Goal: Transaction & Acquisition: Purchase product/service

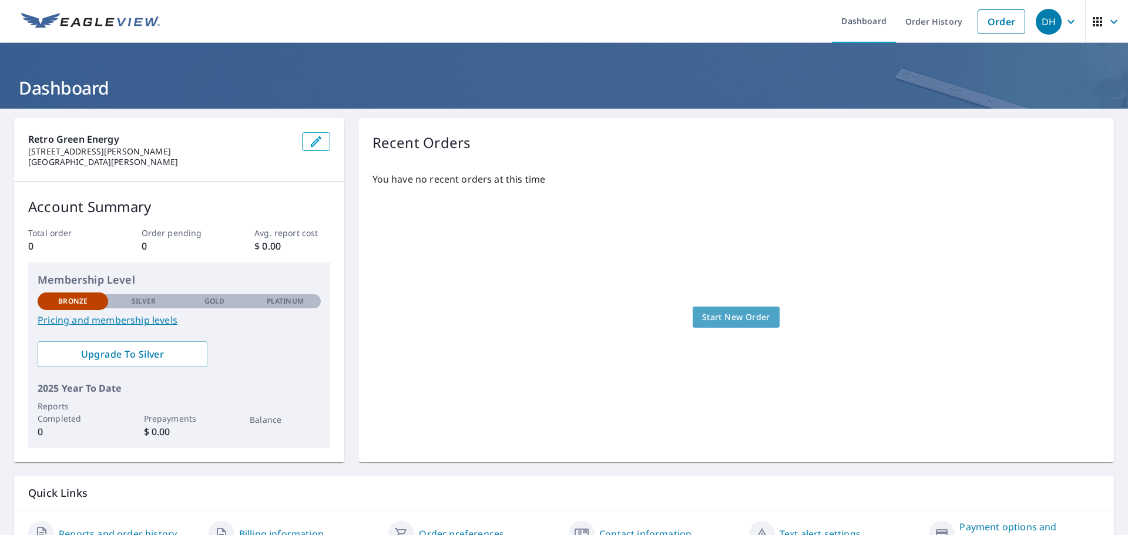
click at [741, 316] on span "Start New Order" at bounding box center [736, 317] width 68 height 15
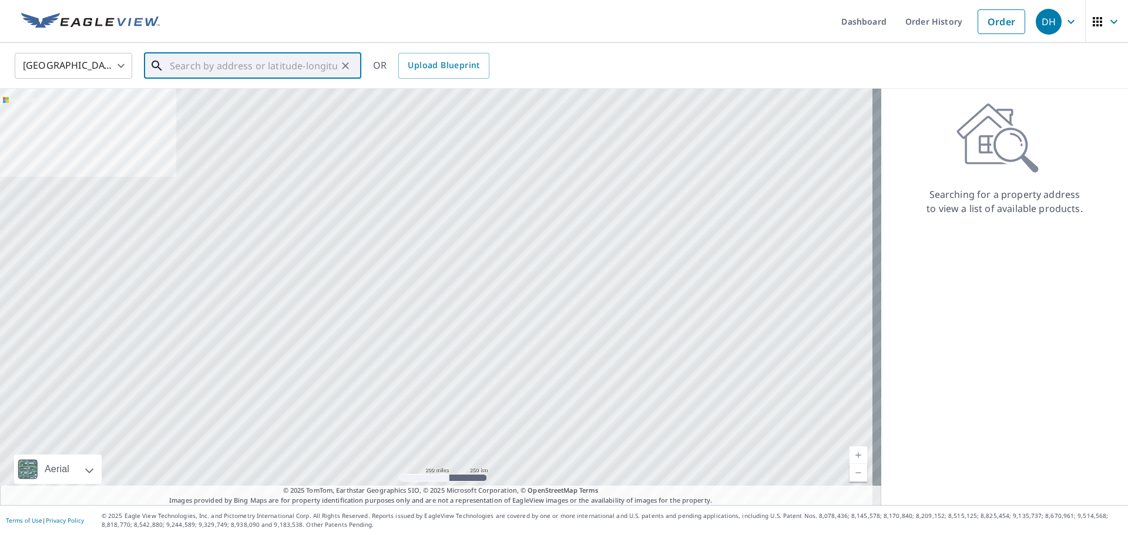
click at [225, 61] on input "text" at bounding box center [253, 65] width 167 height 33
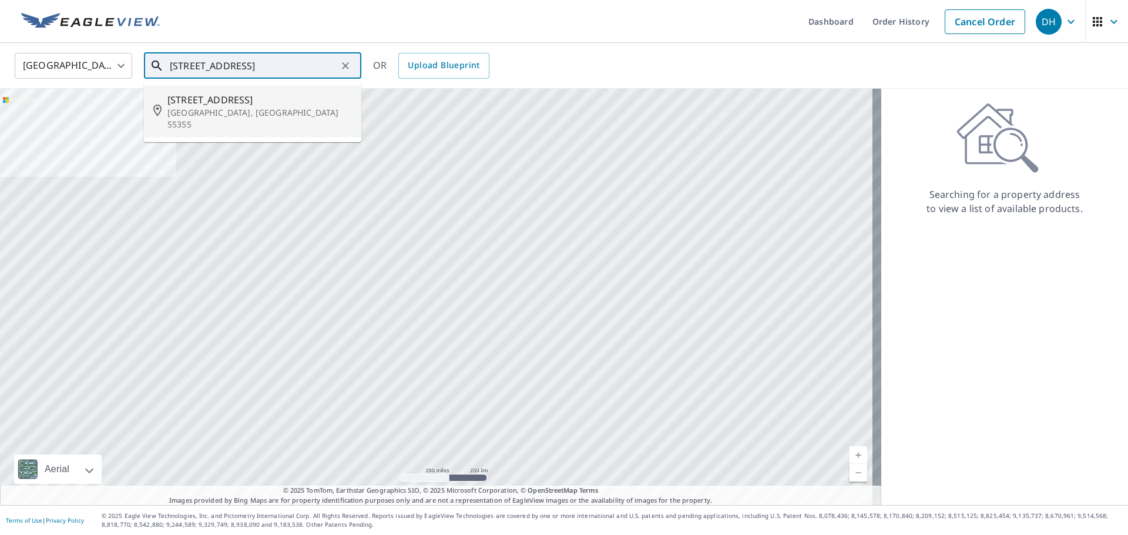
click at [170, 108] on p "[GEOGRAPHIC_DATA], [GEOGRAPHIC_DATA] 55355" at bounding box center [259, 119] width 184 height 24
type input "[STREET_ADDRESS][PERSON_NAME]"
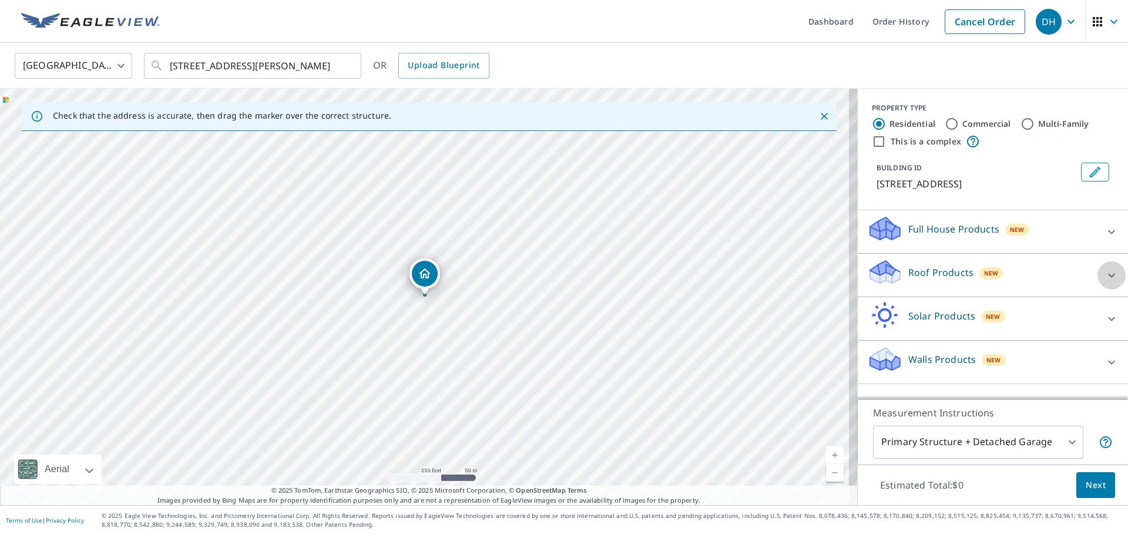
click at [1108, 276] on icon at bounding box center [1111, 275] width 7 height 4
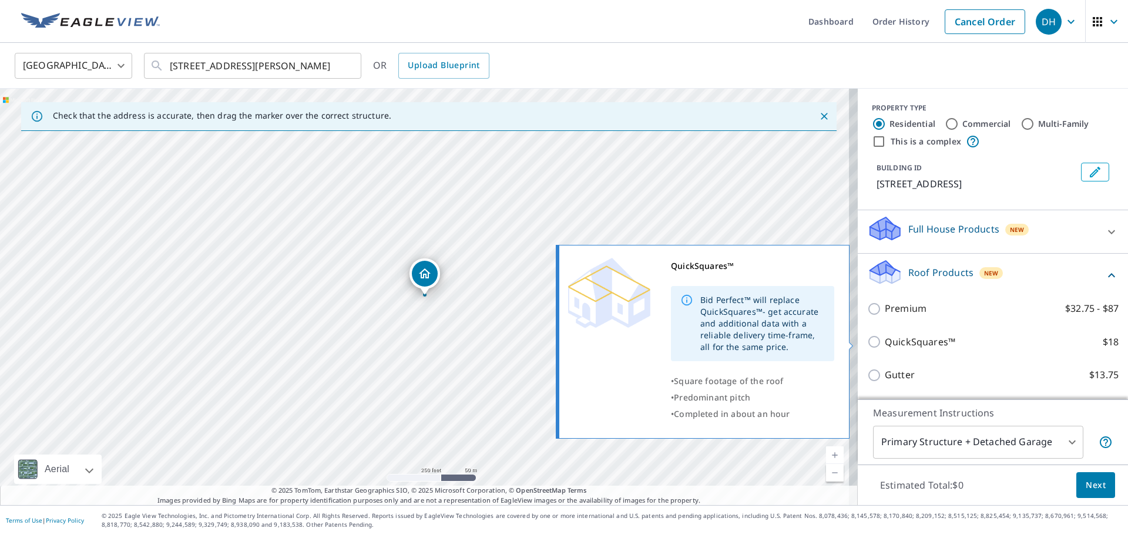
click at [867, 341] on input "QuickSquares™ $18" at bounding box center [876, 342] width 18 height 14
checkbox input "true"
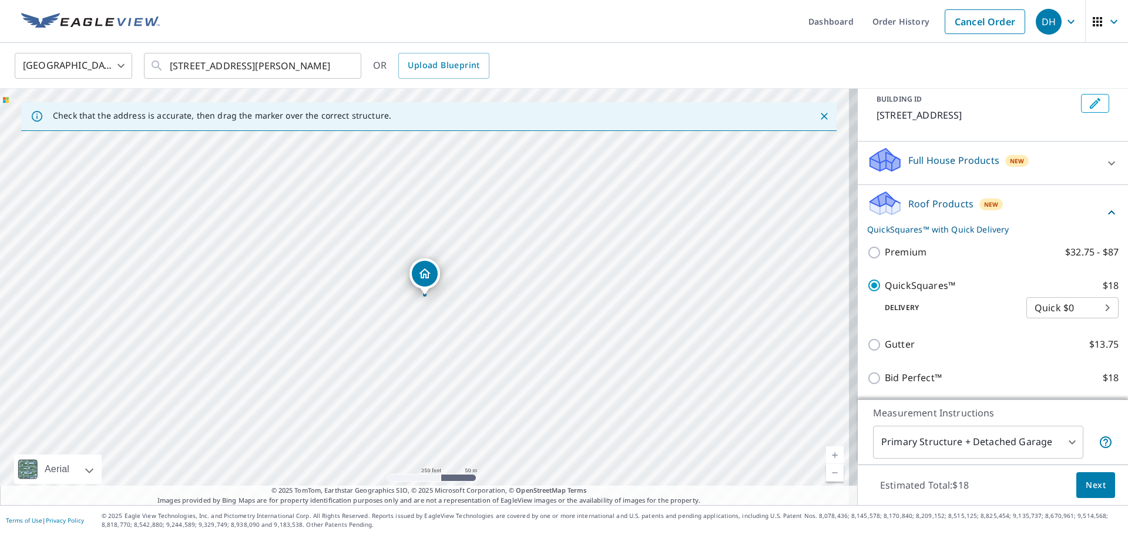
scroll to position [156, 0]
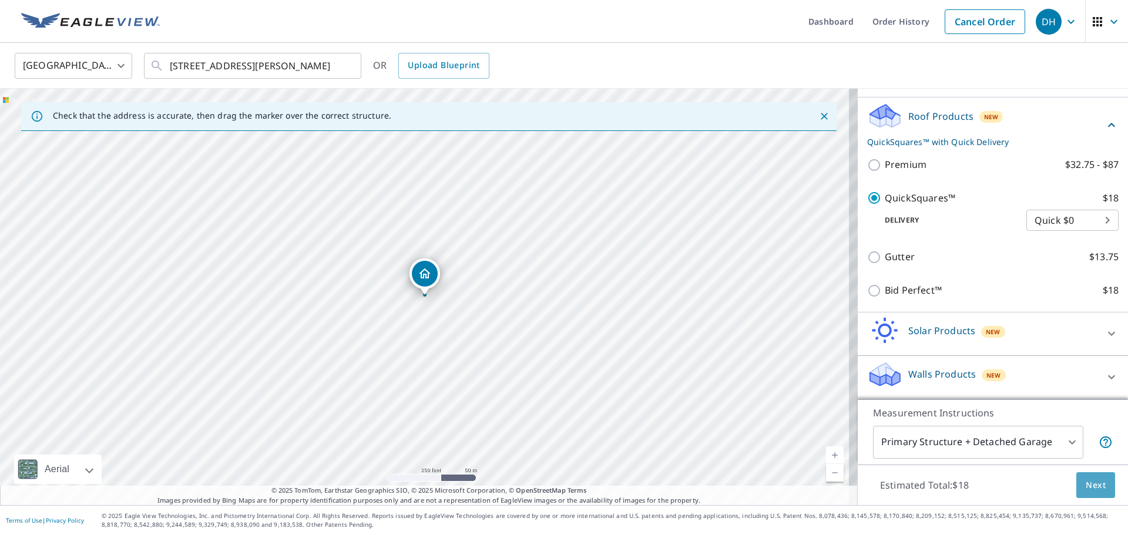
click at [1090, 489] on span "Next" at bounding box center [1096, 485] width 20 height 15
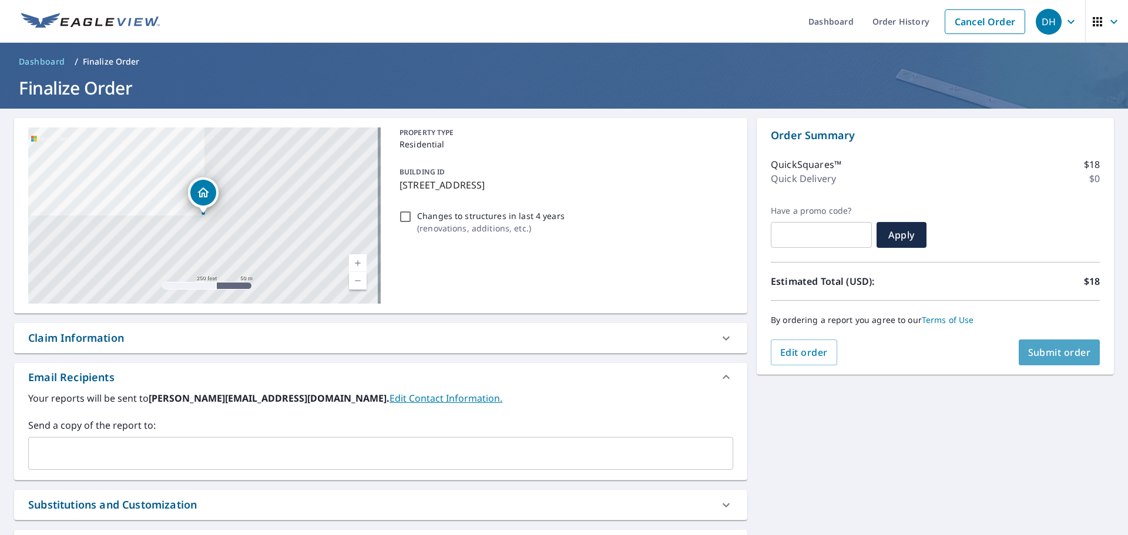
click at [1044, 357] on span "Submit order" at bounding box center [1059, 352] width 63 height 13
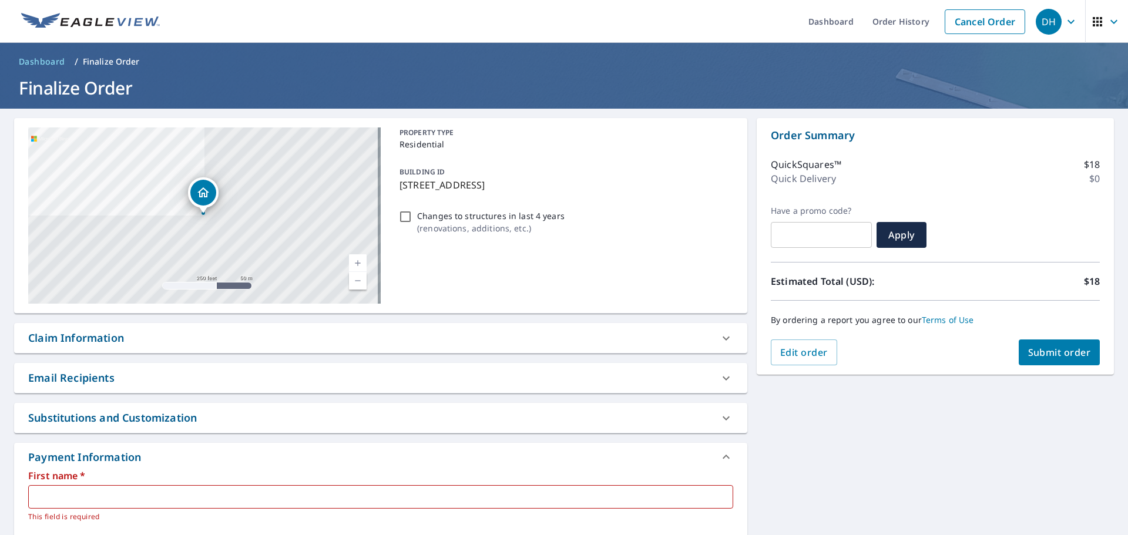
scroll to position [118, 0]
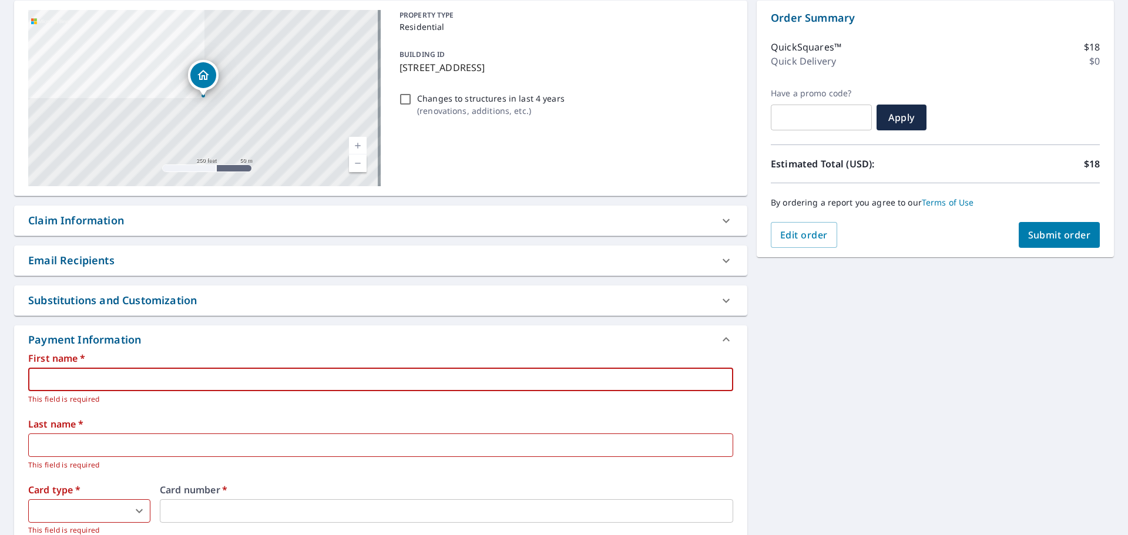
click at [385, 378] on input "text" at bounding box center [380, 380] width 705 height 24
type input "[PERSON_NAME]"
click at [455, 447] on input "text" at bounding box center [380, 446] width 705 height 24
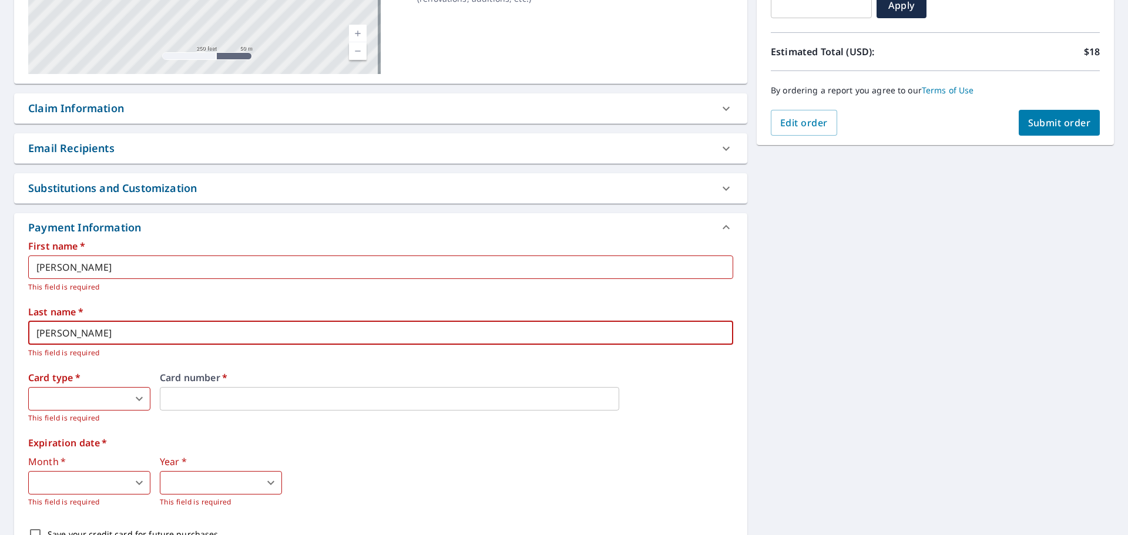
scroll to position [235, 0]
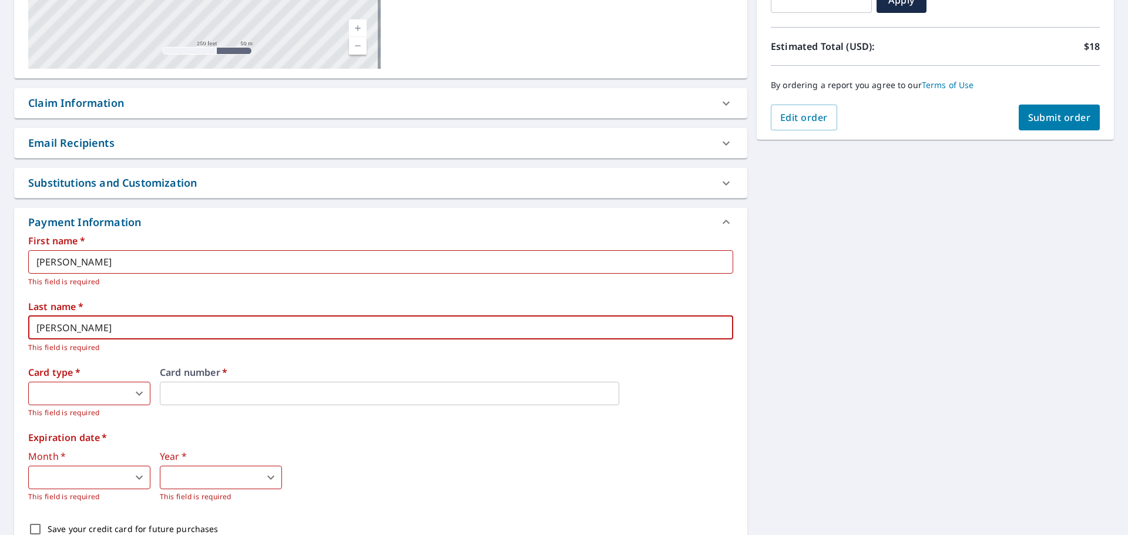
type input "[PERSON_NAME]"
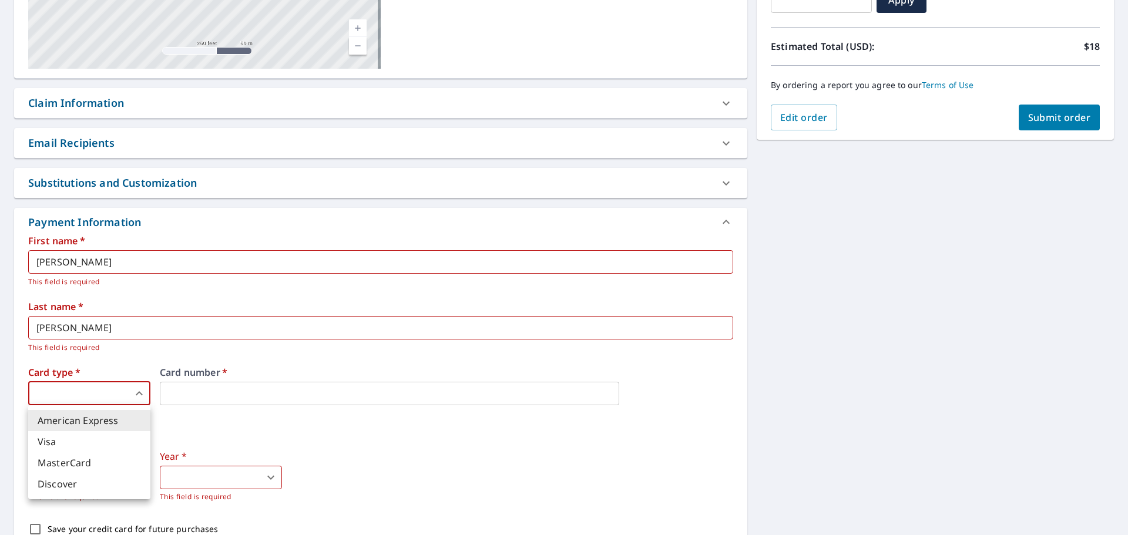
click at [139, 387] on body "DH DH Dashboard Order History Cancel Order DH Dashboard / Finalize Order Finali…" at bounding box center [564, 267] width 1128 height 535
click at [68, 446] on li "Visa" at bounding box center [89, 441] width 122 height 21
type input "2"
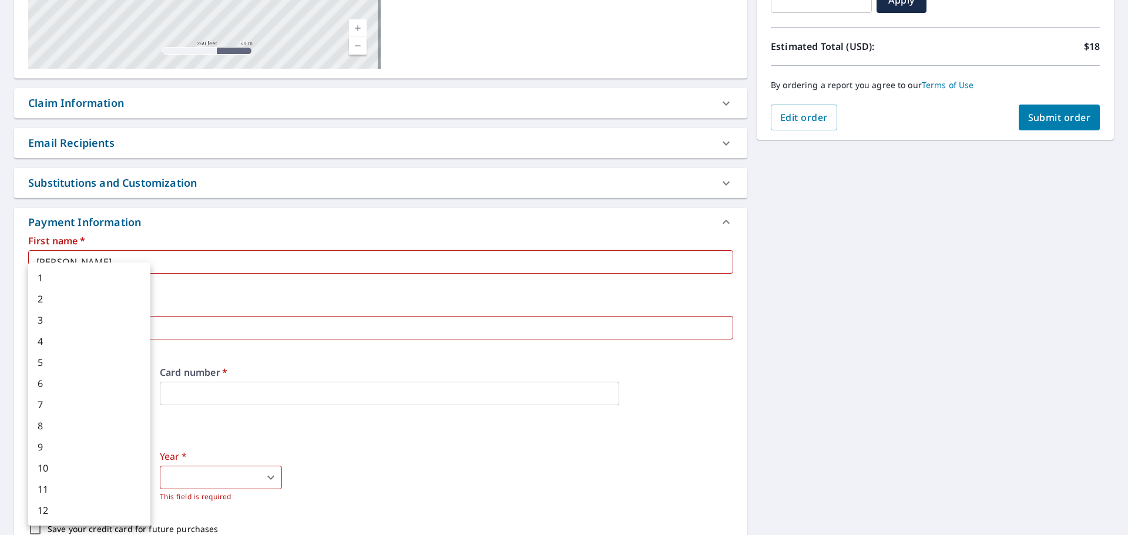
click at [136, 478] on body "DH DH Dashboard Order History Cancel Order DH Dashboard / Finalize Order Finali…" at bounding box center [564, 267] width 1128 height 535
click at [71, 410] on li "7" at bounding box center [89, 404] width 122 height 21
type input "7"
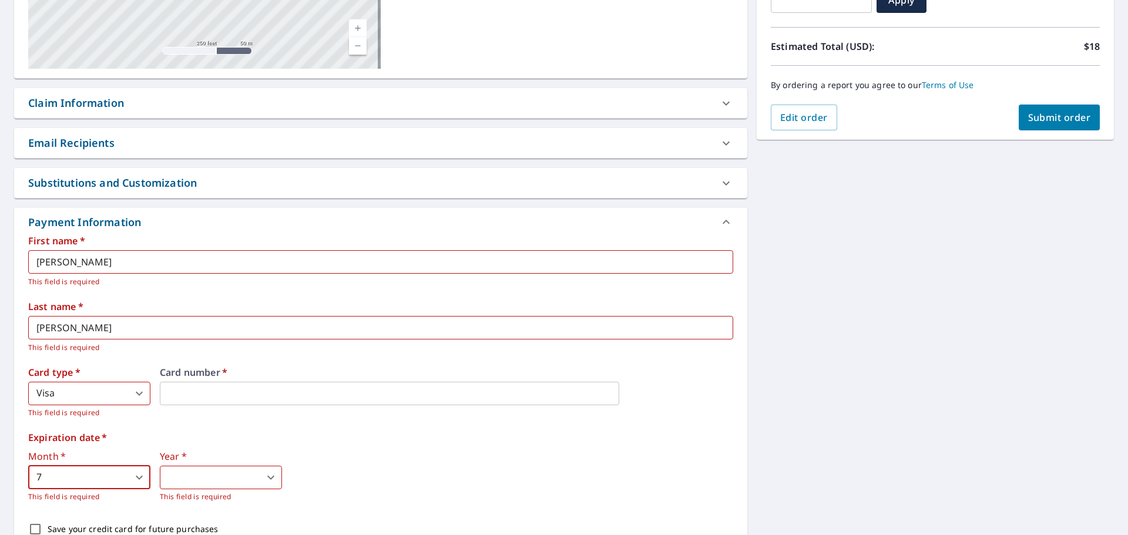
click at [271, 474] on body "DH DH Dashboard Order History Cancel Order DH Dashboard / Finalize Order Finali…" at bounding box center [564, 267] width 1128 height 535
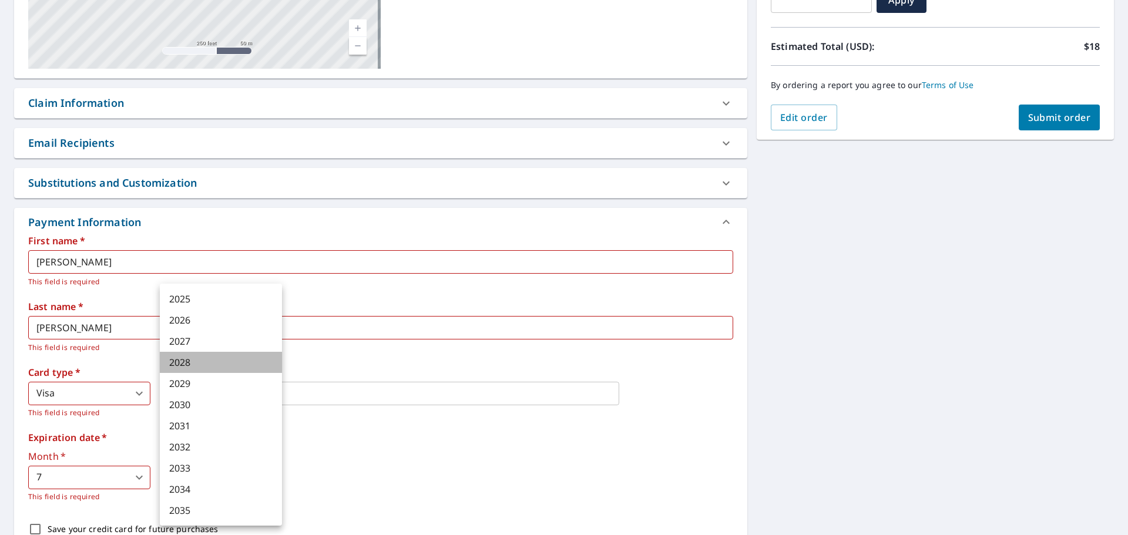
click at [200, 365] on li "2028" at bounding box center [221, 362] width 122 height 21
type input "2028"
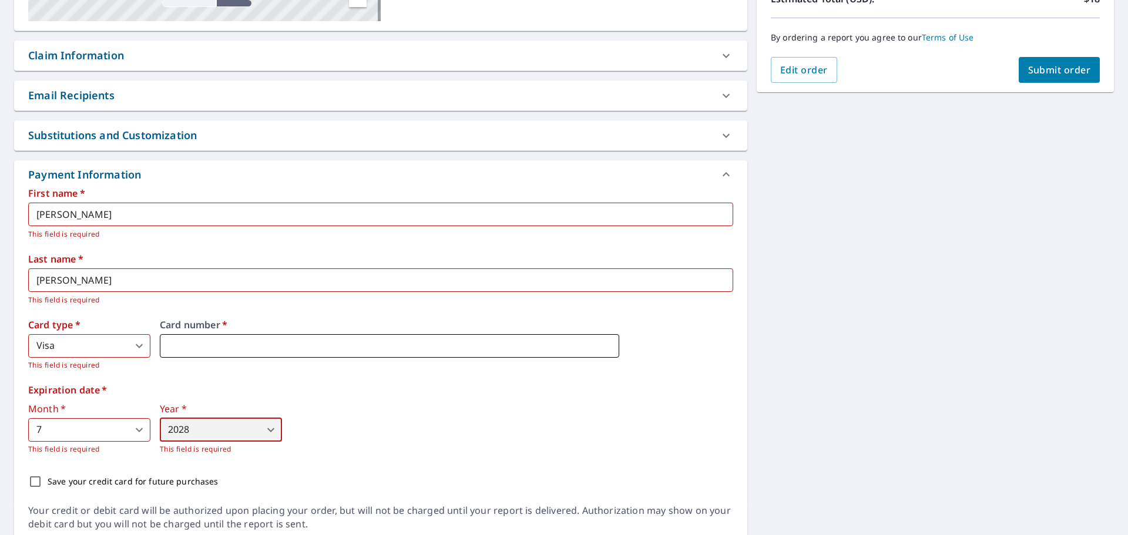
scroll to position [327, 0]
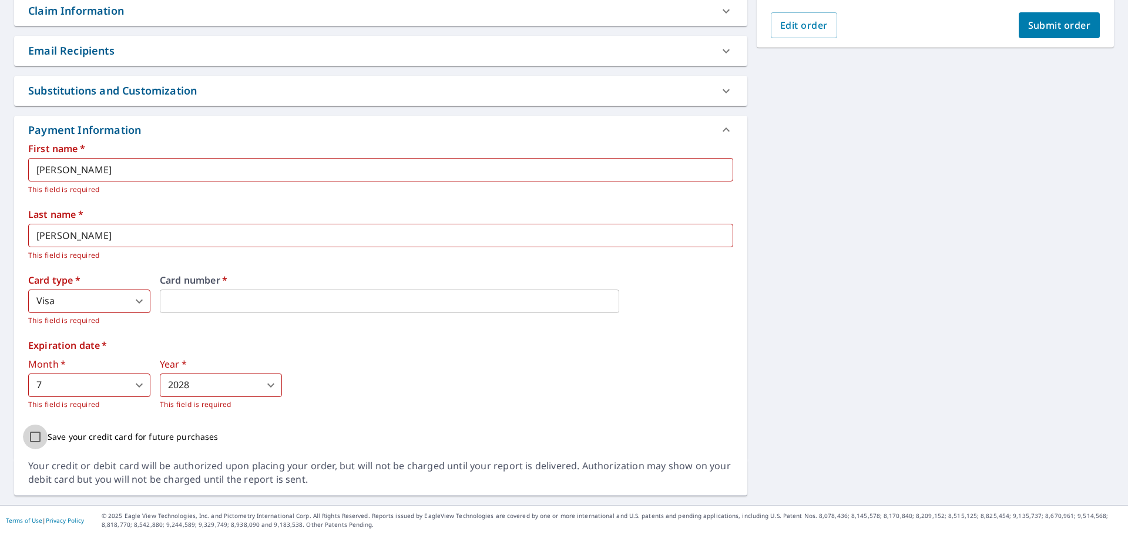
click at [34, 435] on input "Save your credit card for future purchases" at bounding box center [35, 437] width 25 height 25
checkbox input "true"
click at [1062, 29] on span "Submit order" at bounding box center [1059, 25] width 63 height 13
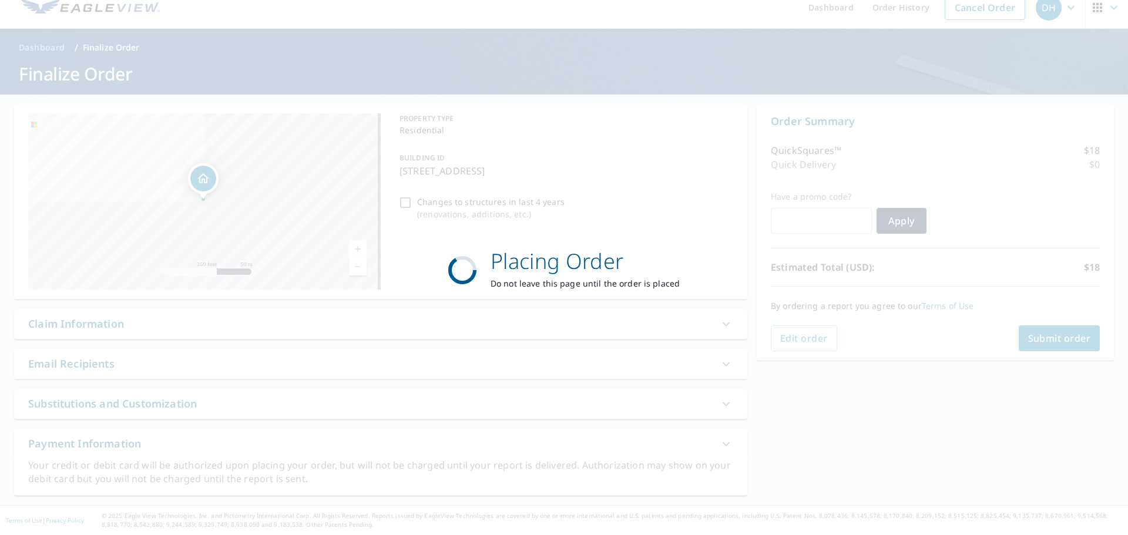
scroll to position [14, 0]
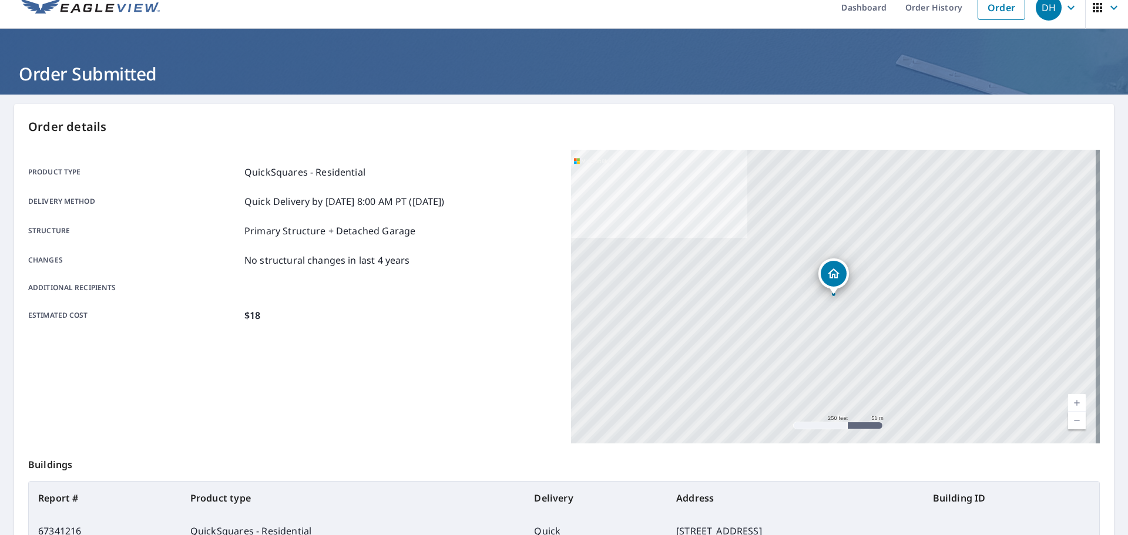
scroll to position [132, 0]
